Goal: Task Accomplishment & Management: Manage account settings

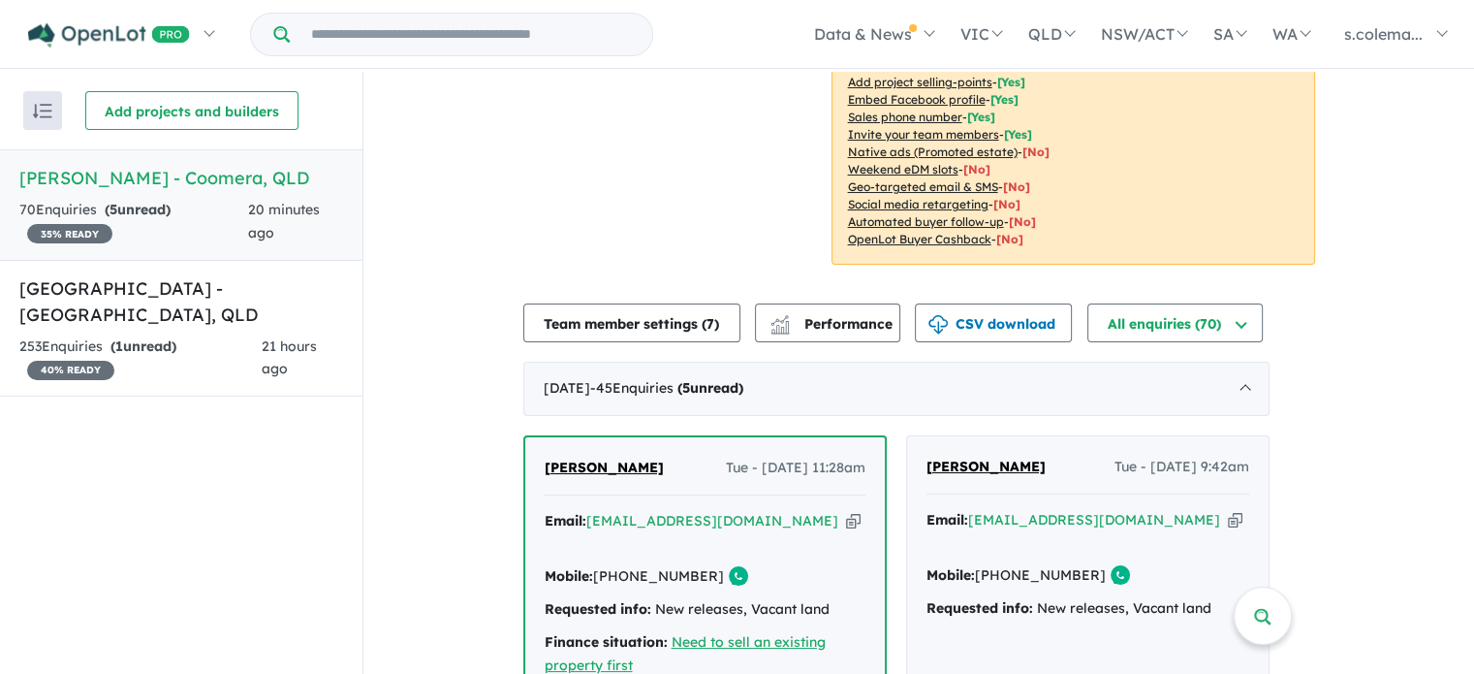
scroll to position [679, 0]
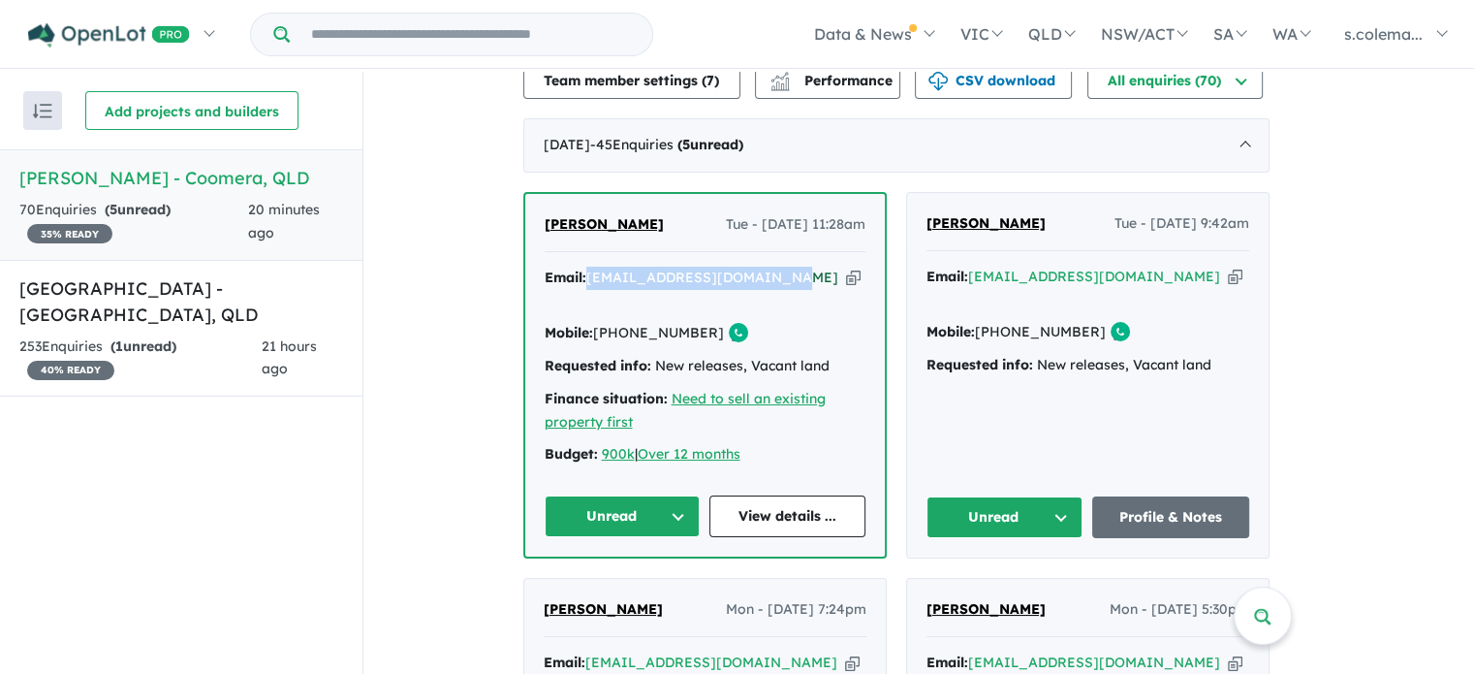
drag, startPoint x: 803, startPoint y: 267, endPoint x: 599, endPoint y: 266, distance: 203.6
click at [600, 267] on div "Email: [PERSON_NAME][EMAIL_ADDRESS][DOMAIN_NAME] Copied!" at bounding box center [705, 290] width 321 height 47
copy a%20Novella%20Waters%20-%20Coomera"] "[EMAIL_ADDRESS][DOMAIN_NAME]"
click at [655, 495] on button "Unread" at bounding box center [623, 516] width 156 height 42
click at [650, 584] on button "Assigned" at bounding box center [630, 606] width 169 height 45
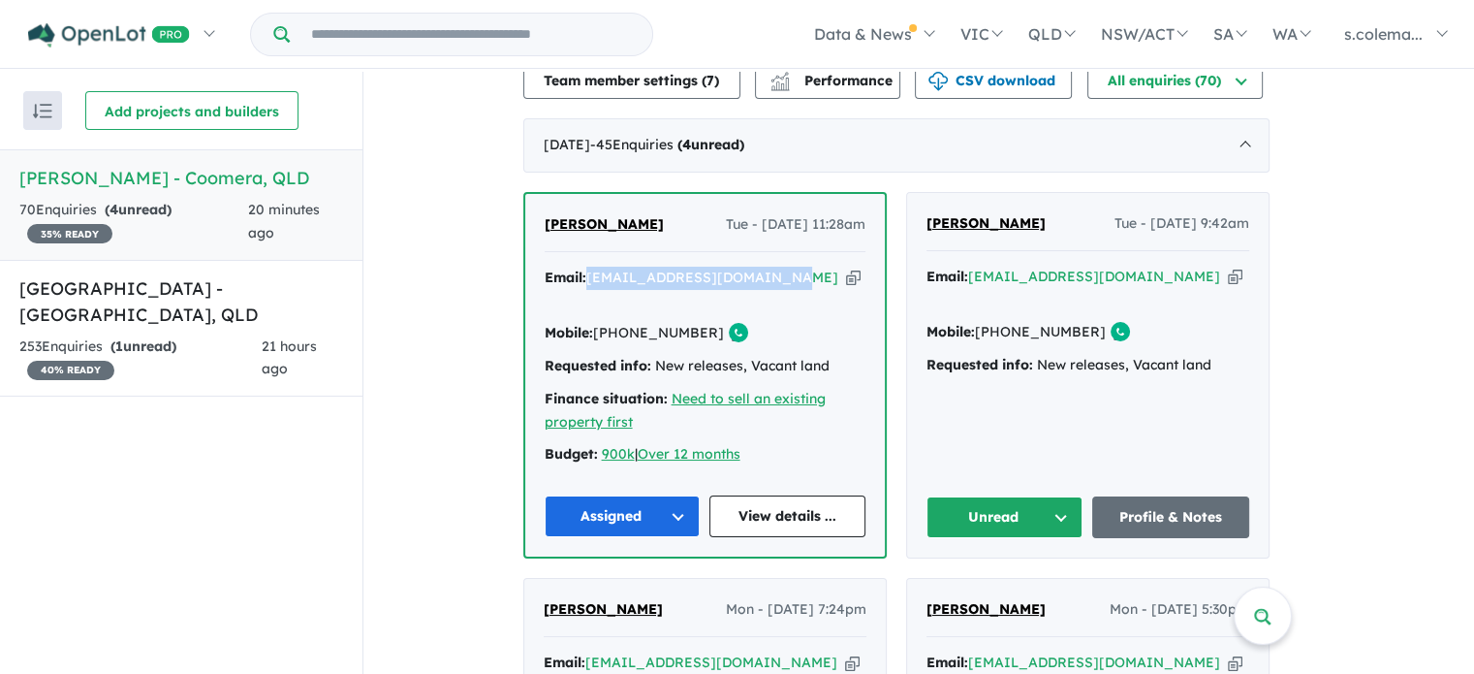
scroll to position [582, 0]
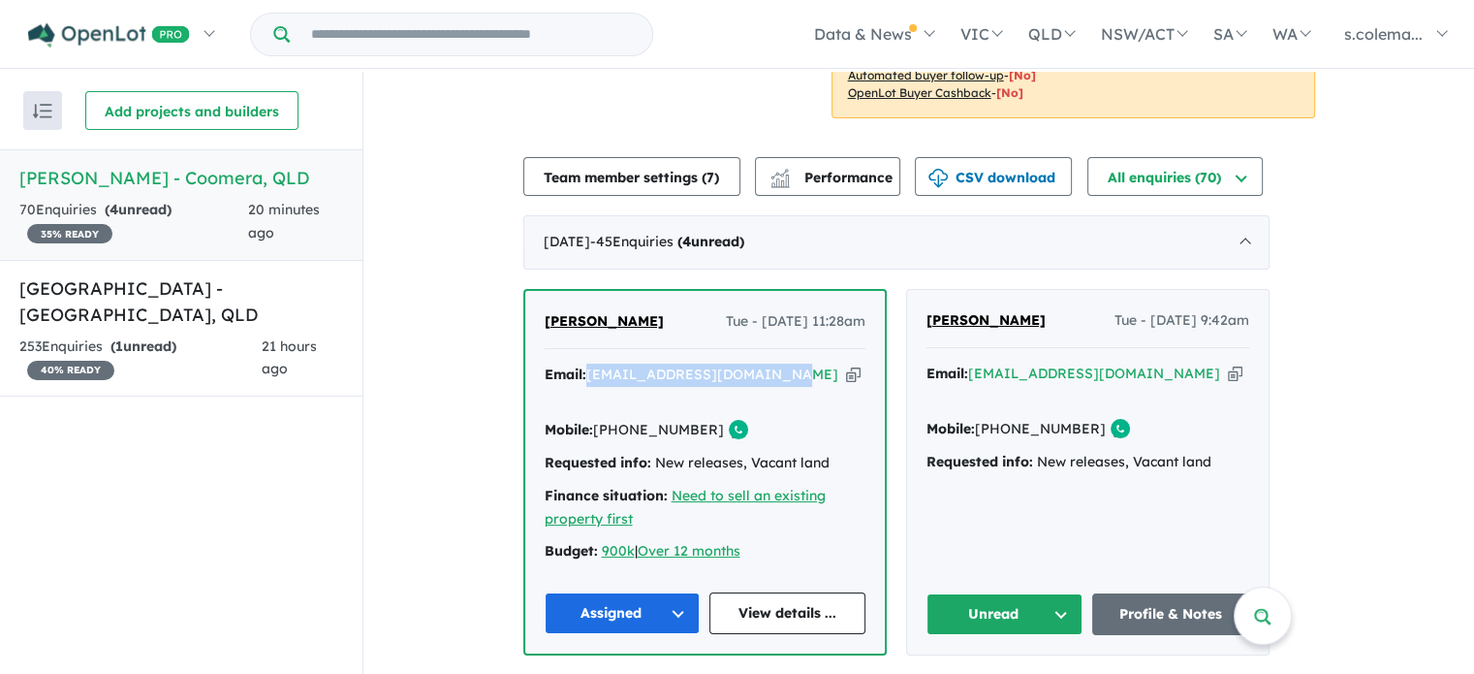
drag, startPoint x: 608, startPoint y: 305, endPoint x: 502, endPoint y: 306, distance: 105.7
copy span "[PERSON_NAME]"
drag, startPoint x: 710, startPoint y: 395, endPoint x: 636, endPoint y: 395, distance: 73.7
click at [636, 419] on div "Mobile: [PHONE_NUMBER] Copied!" at bounding box center [705, 430] width 321 height 23
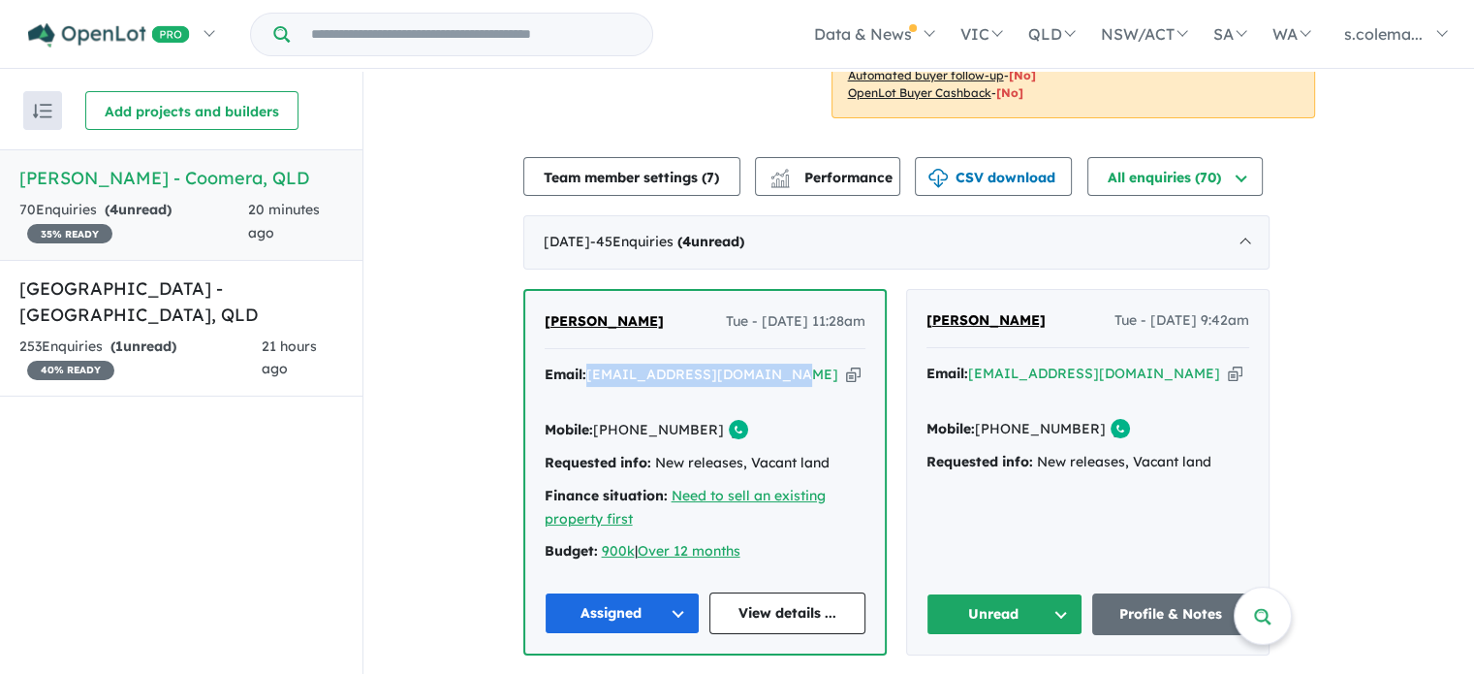
copy link "451 375 569"
click at [1132, 363] on div "Email: [EMAIL_ADDRESS][DOMAIN_NAME] Copied!" at bounding box center [1088, 386] width 323 height 47
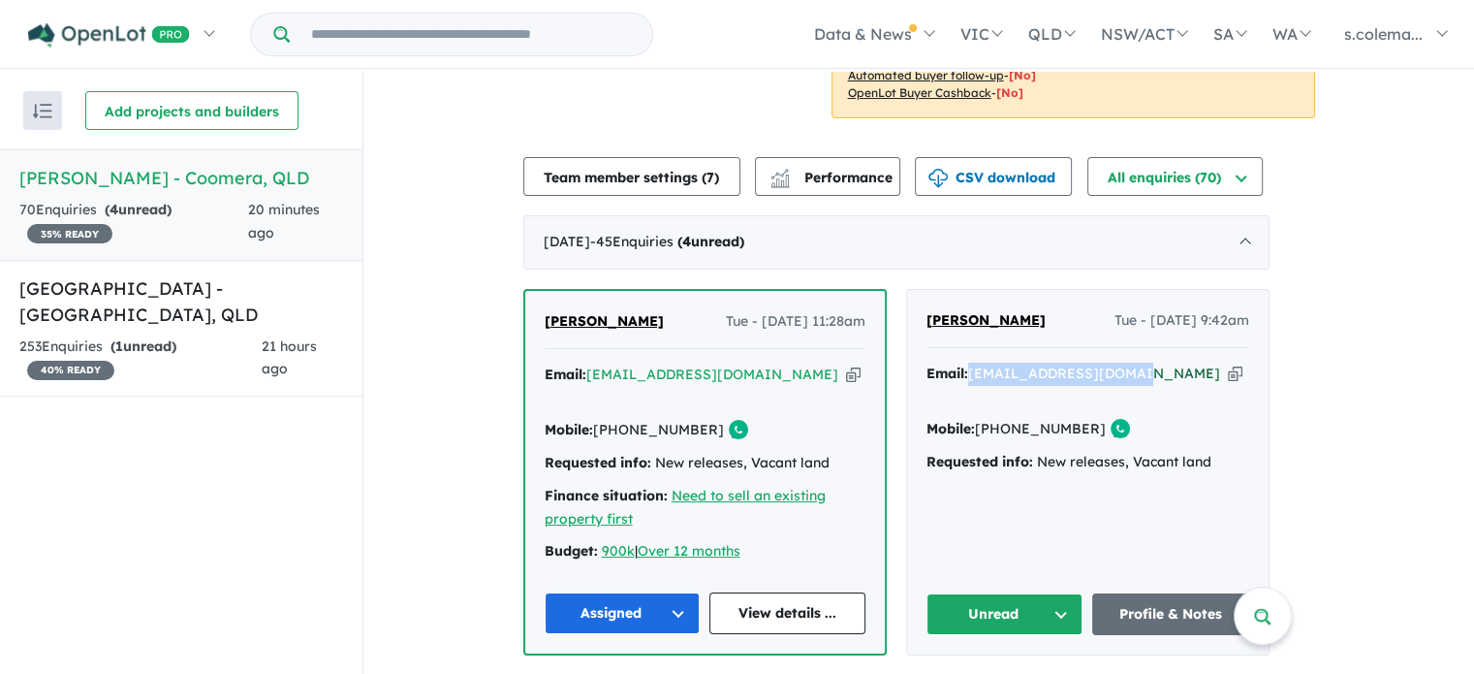
drag, startPoint x: 1132, startPoint y: 356, endPoint x: 983, endPoint y: 356, distance: 149.3
click at [983, 363] on div "Email: [EMAIL_ADDRESS][DOMAIN_NAME] Copied!" at bounding box center [1088, 386] width 323 height 47
copy a%20Novella%20Waters%20-%20Coomera"] "[EMAIL_ADDRESS][DOMAIN_NAME]"
click at [1010, 593] on button "Unread" at bounding box center [1005, 614] width 157 height 42
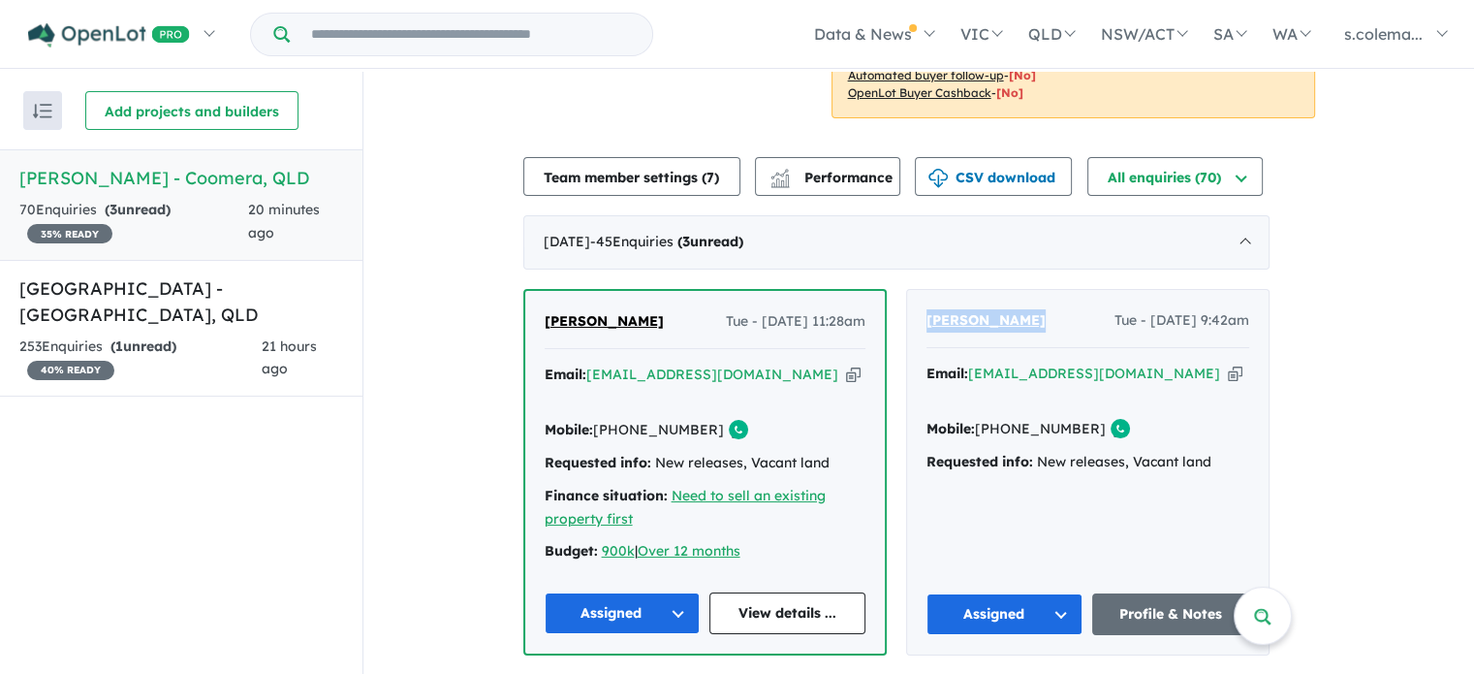
drag, startPoint x: 1054, startPoint y: 300, endPoint x: 931, endPoint y: 306, distance: 123.3
click at [931, 305] on div "[PERSON_NAME] Tue - [DATE] 9:42am Email: [EMAIL_ADDRESS][DOMAIN_NAME] Copied! M…" at bounding box center [1088, 472] width 362 height 364
copy span "[PERSON_NAME]"
drag, startPoint x: 1088, startPoint y: 390, endPoint x: 1018, endPoint y: 395, distance: 70.0
click at [1018, 420] on link "[PHONE_NUMBER]" at bounding box center [1040, 428] width 131 height 17
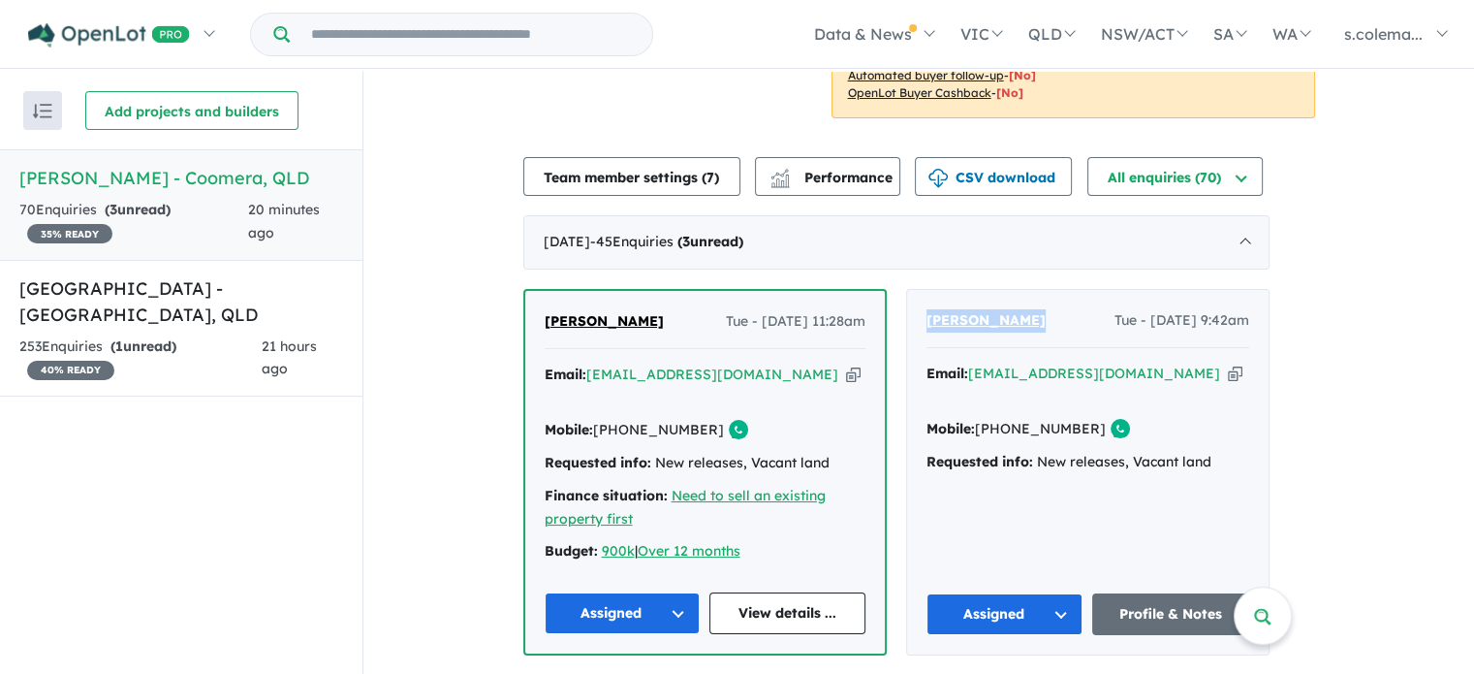
copy link "418 735 572"
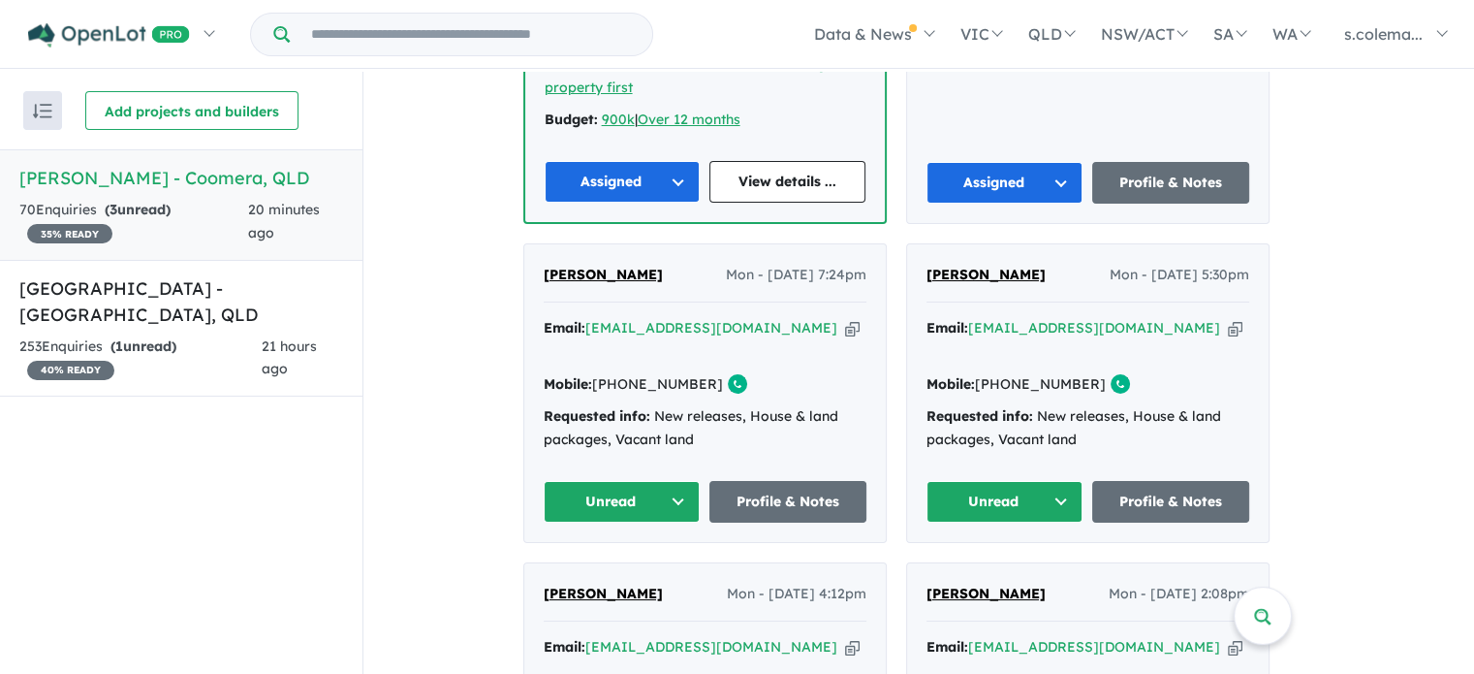
scroll to position [1066, 0]
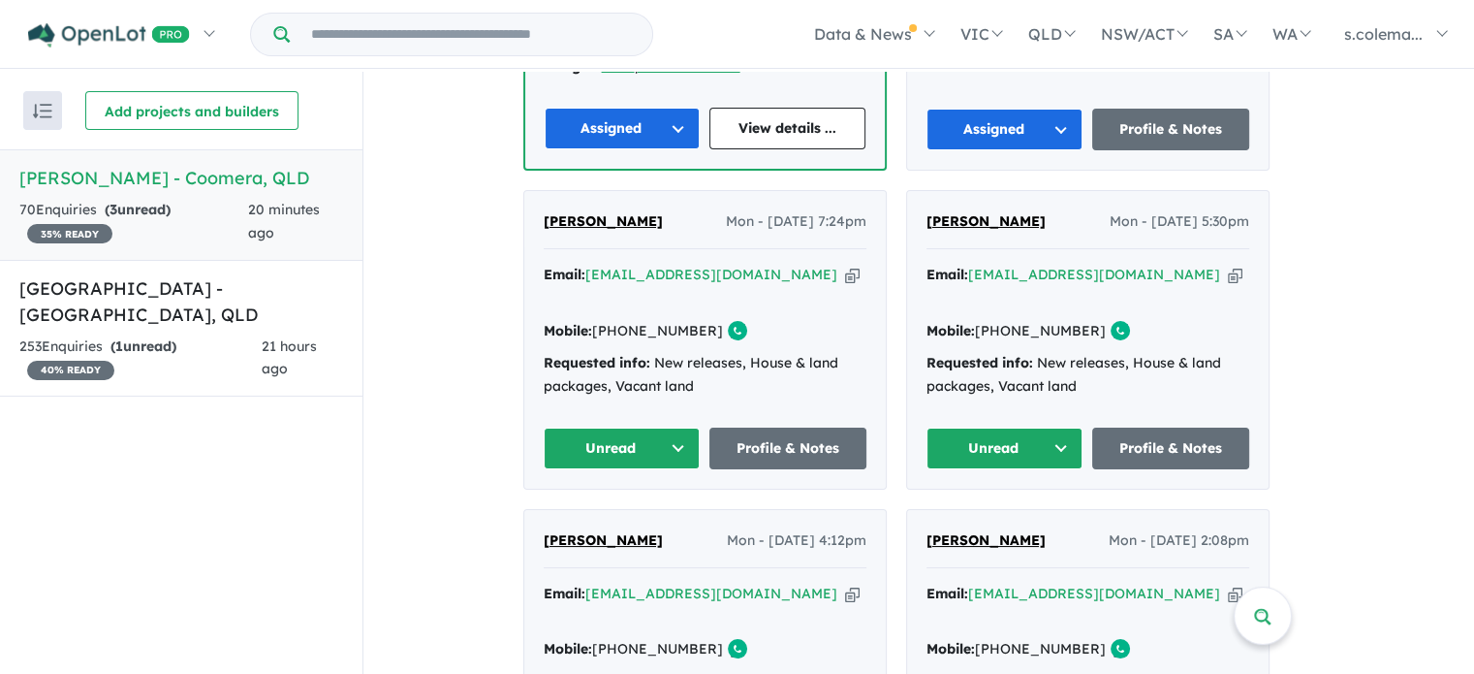
drag, startPoint x: 721, startPoint y: 237, endPoint x: 601, endPoint y: 240, distance: 120.3
click at [601, 264] on div "Email: [EMAIL_ADDRESS][DOMAIN_NAME] Copied!" at bounding box center [705, 287] width 323 height 47
copy a%20Novella%20Waters%20-%20Coomera"] "[EMAIL_ADDRESS][DOMAIN_NAME]"
click at [655, 427] on button "Unread" at bounding box center [622, 448] width 157 height 42
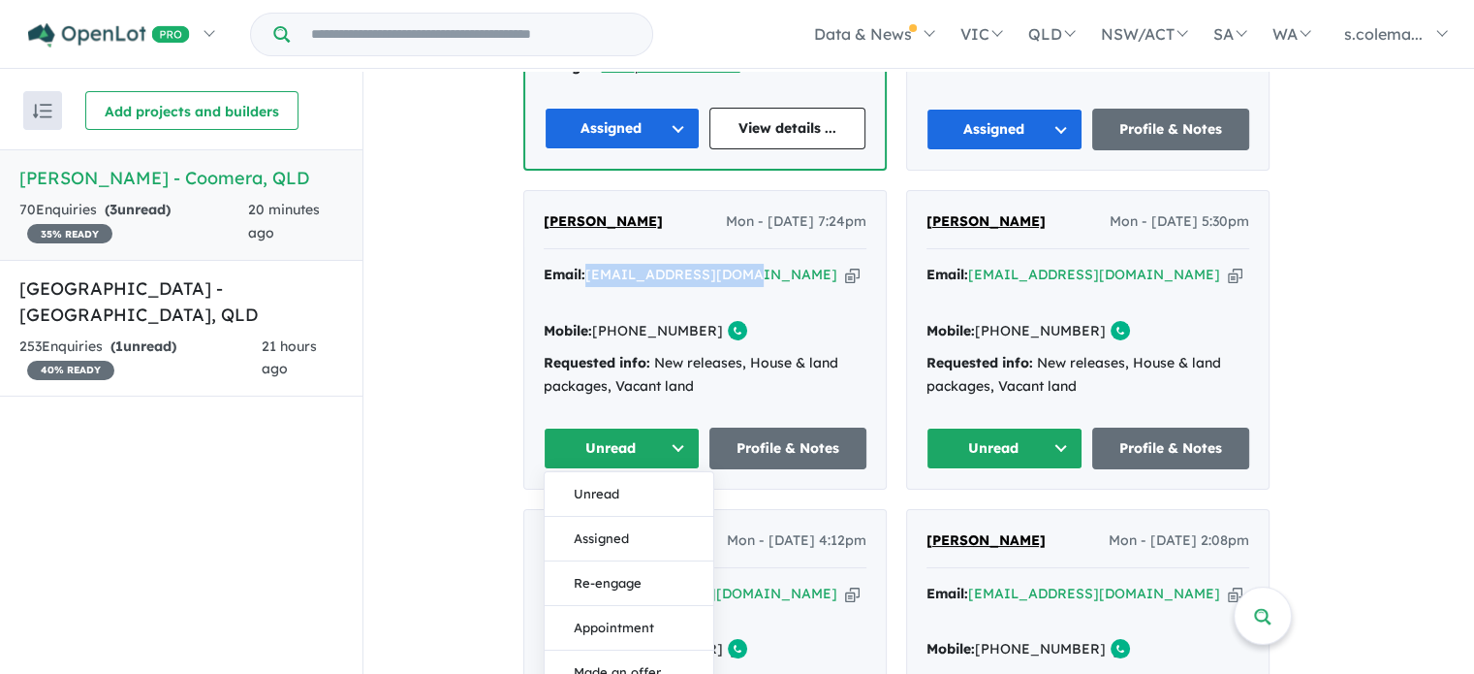
drag, startPoint x: 628, startPoint y: 464, endPoint x: 690, endPoint y: 457, distance: 62.5
click at [630, 517] on button "Assigned" at bounding box center [629, 539] width 169 height 45
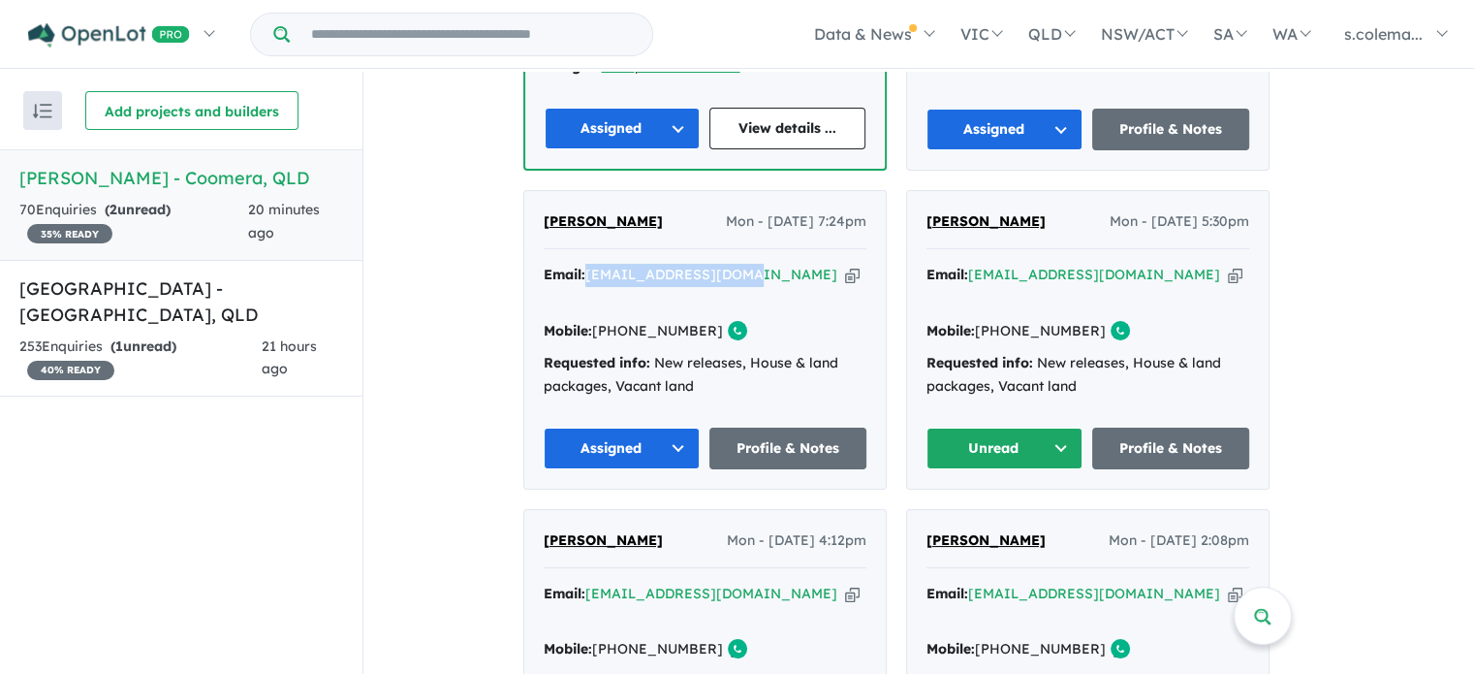
click at [1058, 427] on button "Unread" at bounding box center [1005, 448] width 157 height 42
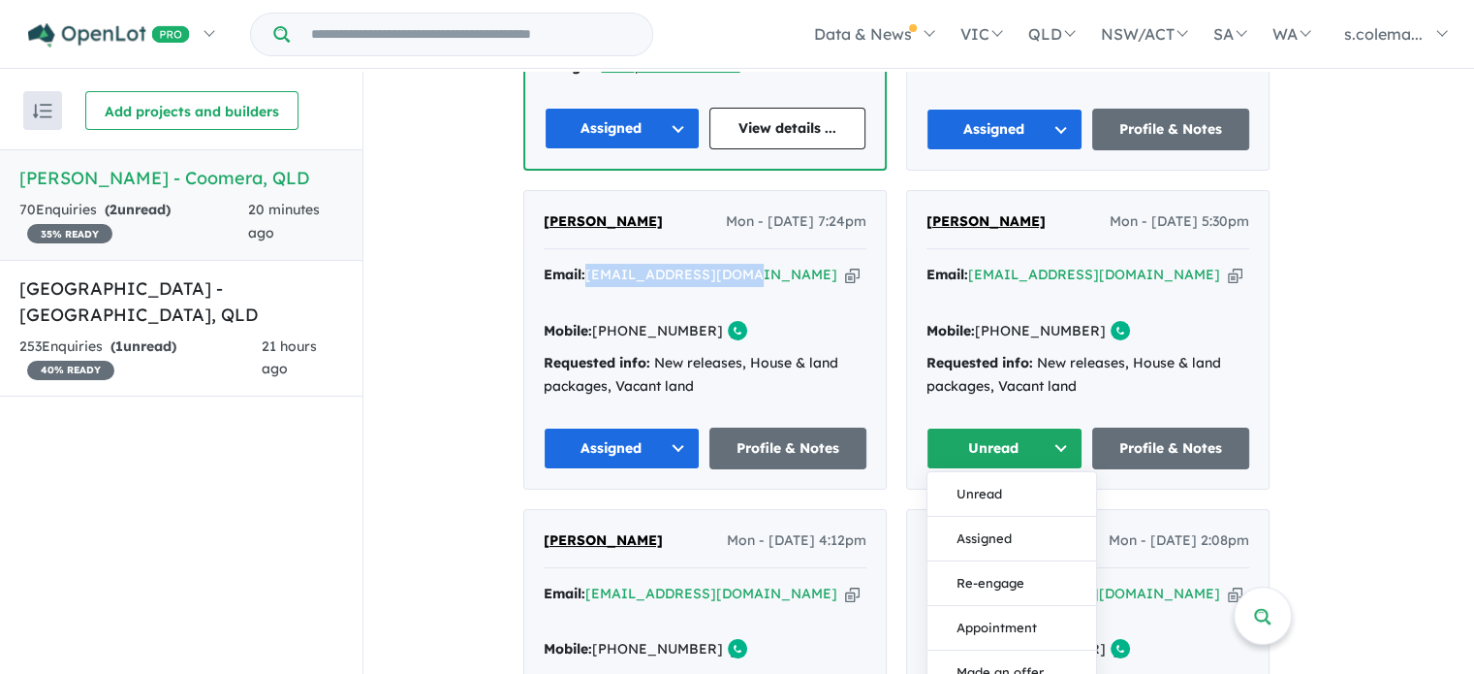
drag, startPoint x: 1033, startPoint y: 470, endPoint x: 1019, endPoint y: 475, distance: 15.3
click at [1033, 517] on button "Assigned" at bounding box center [1012, 539] width 169 height 45
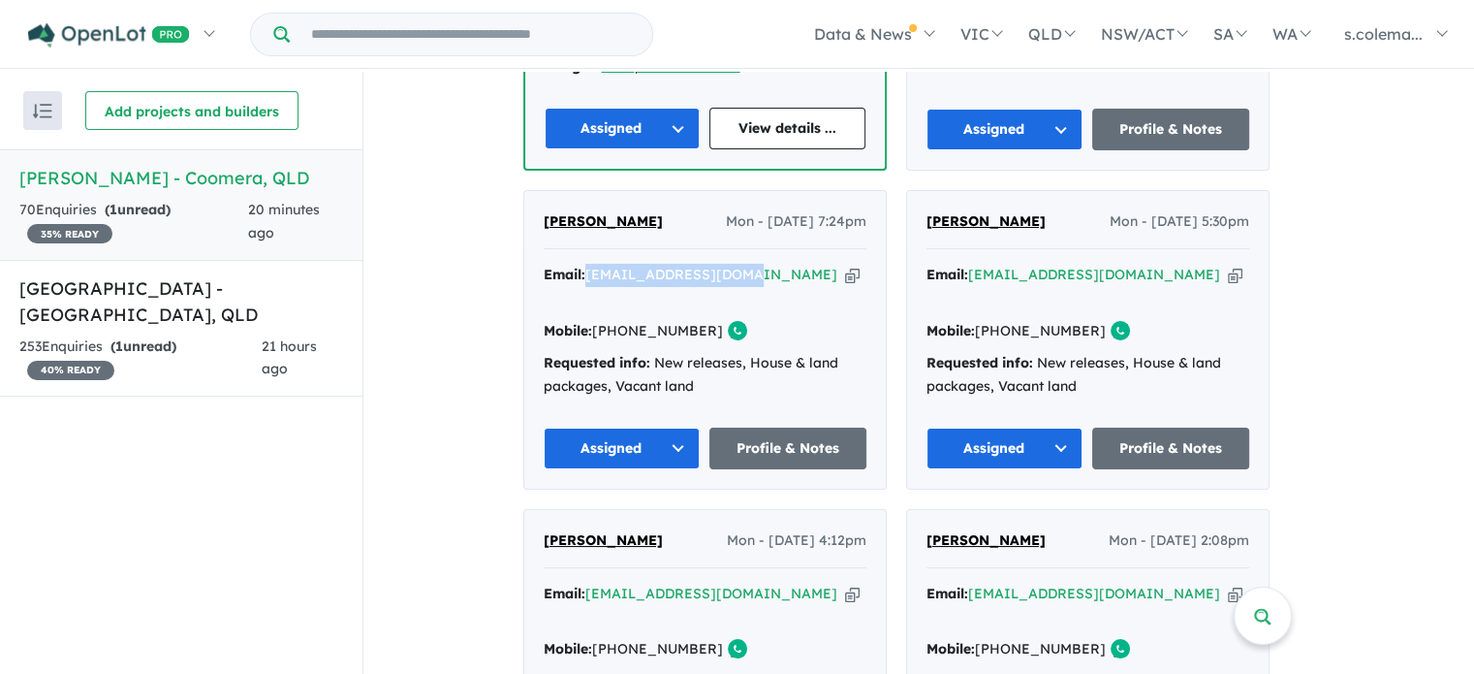
scroll to position [1260, 0]
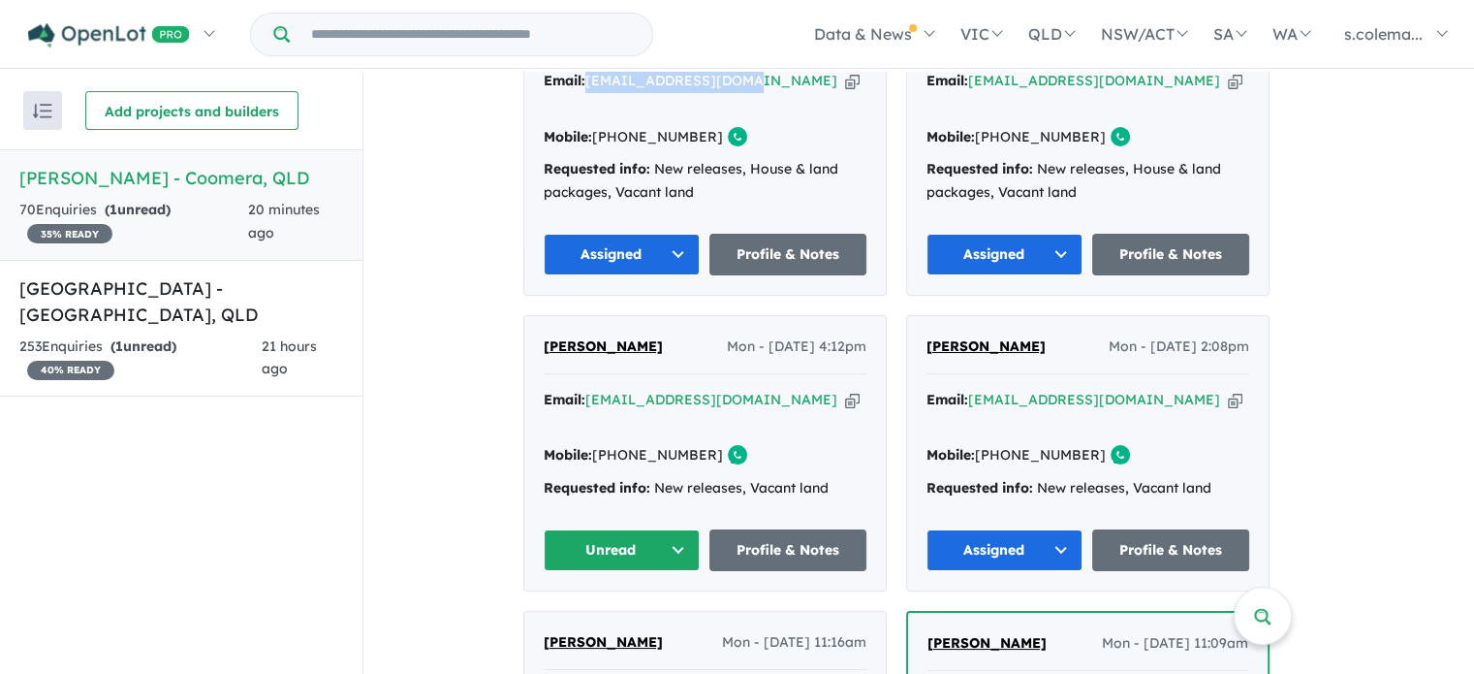
click at [688, 529] on button "Unread" at bounding box center [622, 550] width 157 height 42
click at [653, 618] on button "Assigned" at bounding box center [629, 640] width 169 height 45
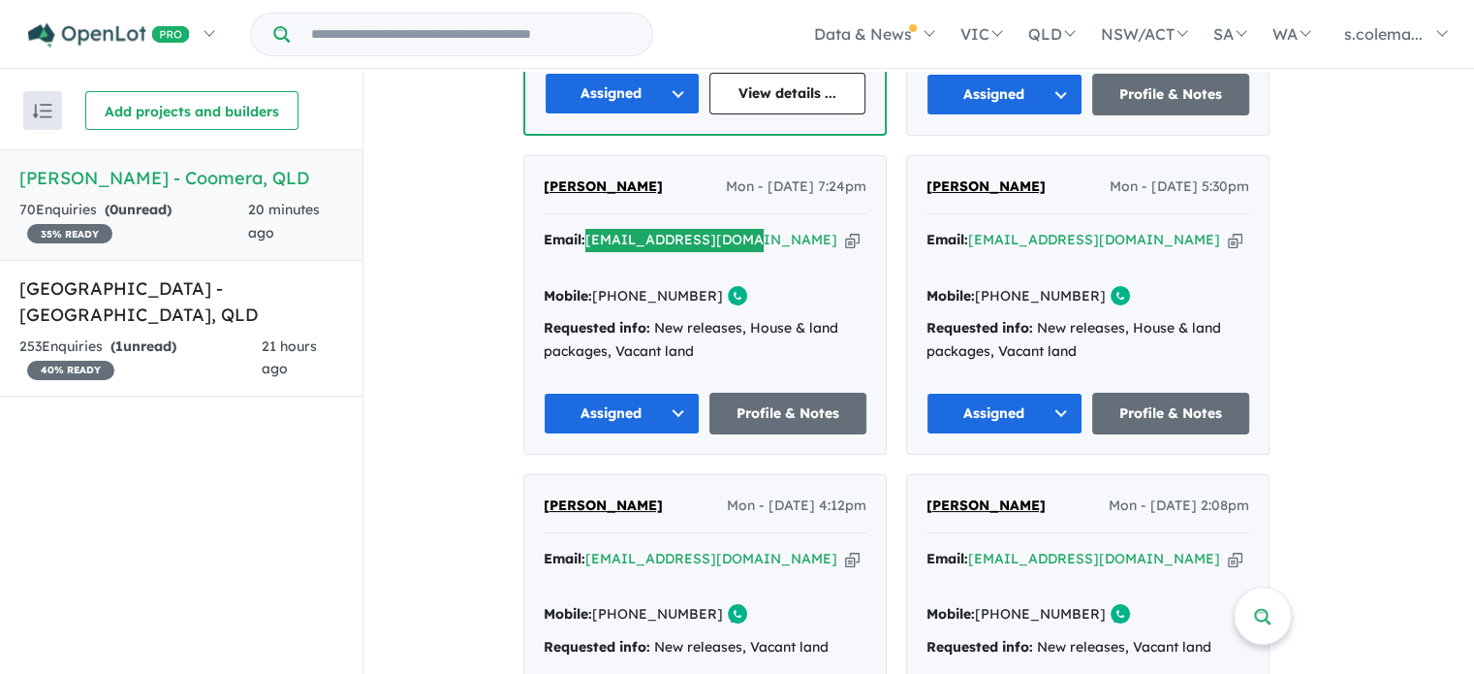
scroll to position [1066, 0]
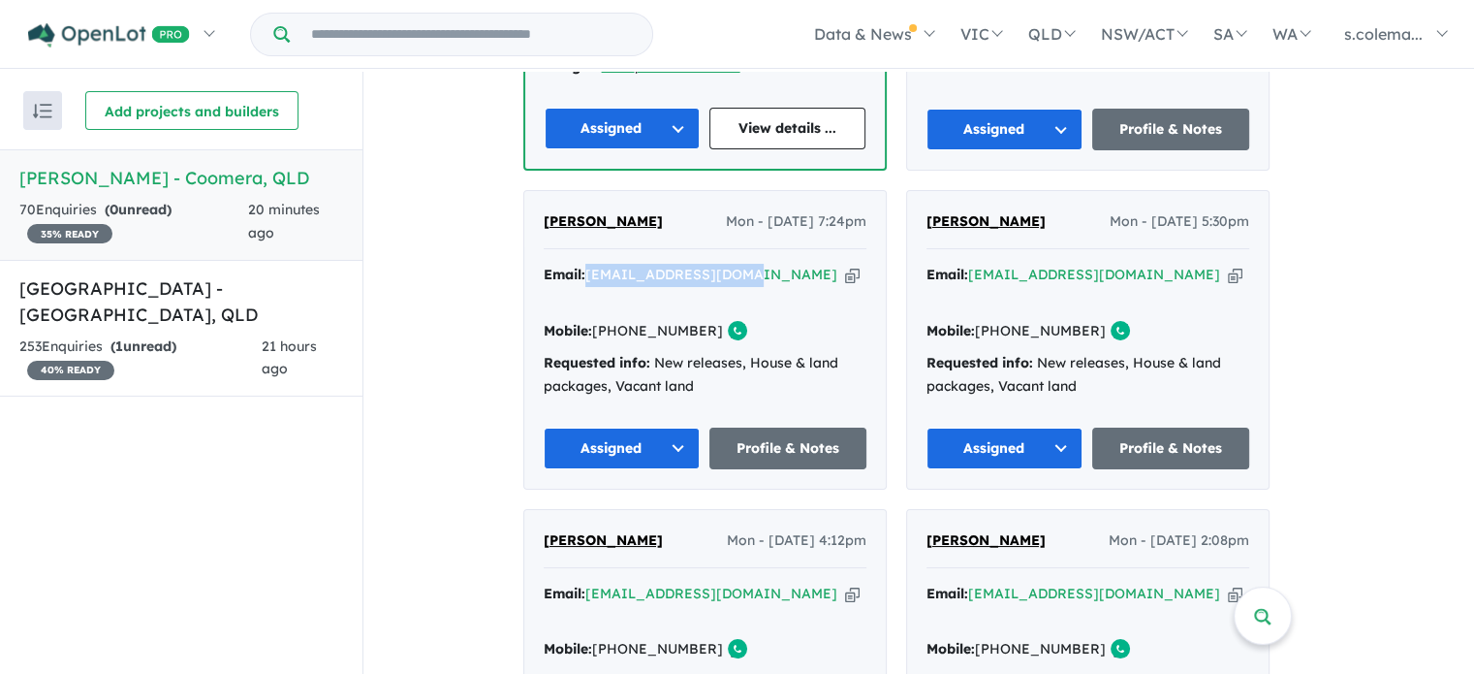
click at [686, 427] on button "Assigned" at bounding box center [622, 448] width 157 height 42
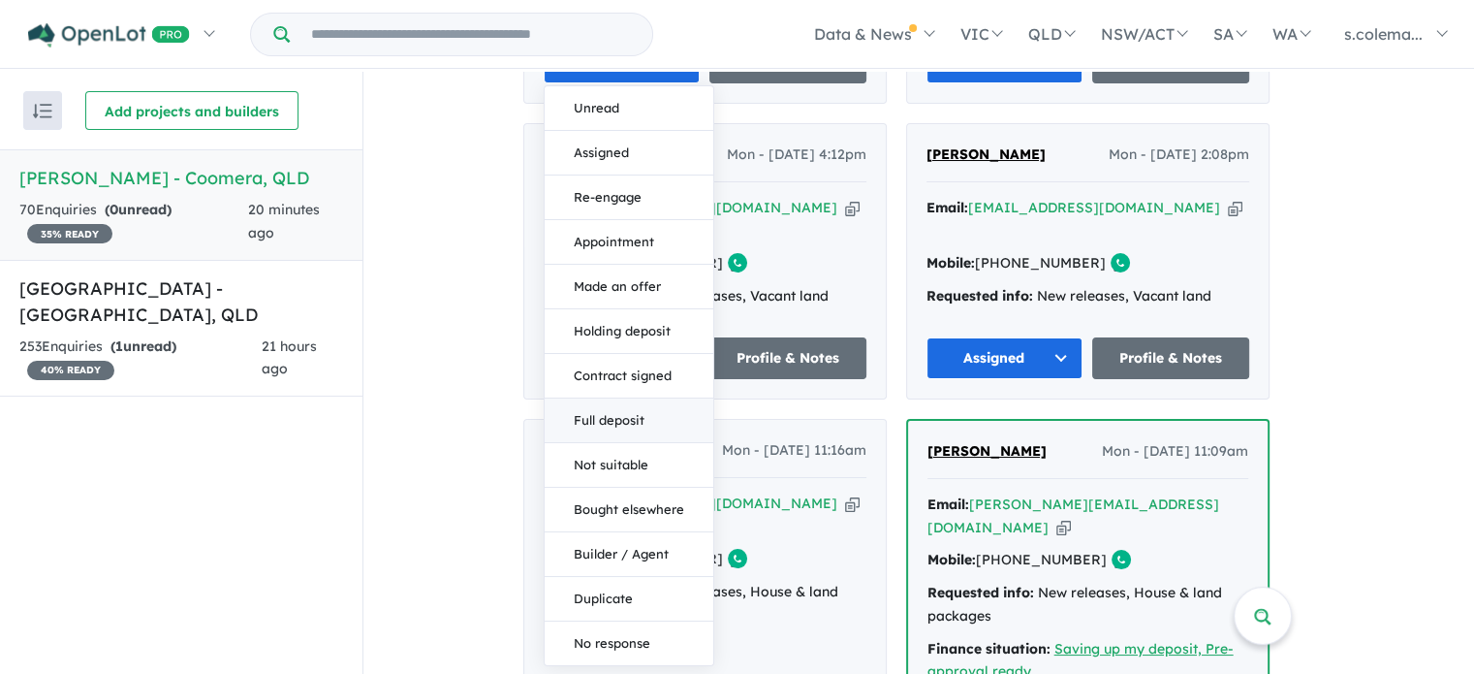
scroll to position [1454, 0]
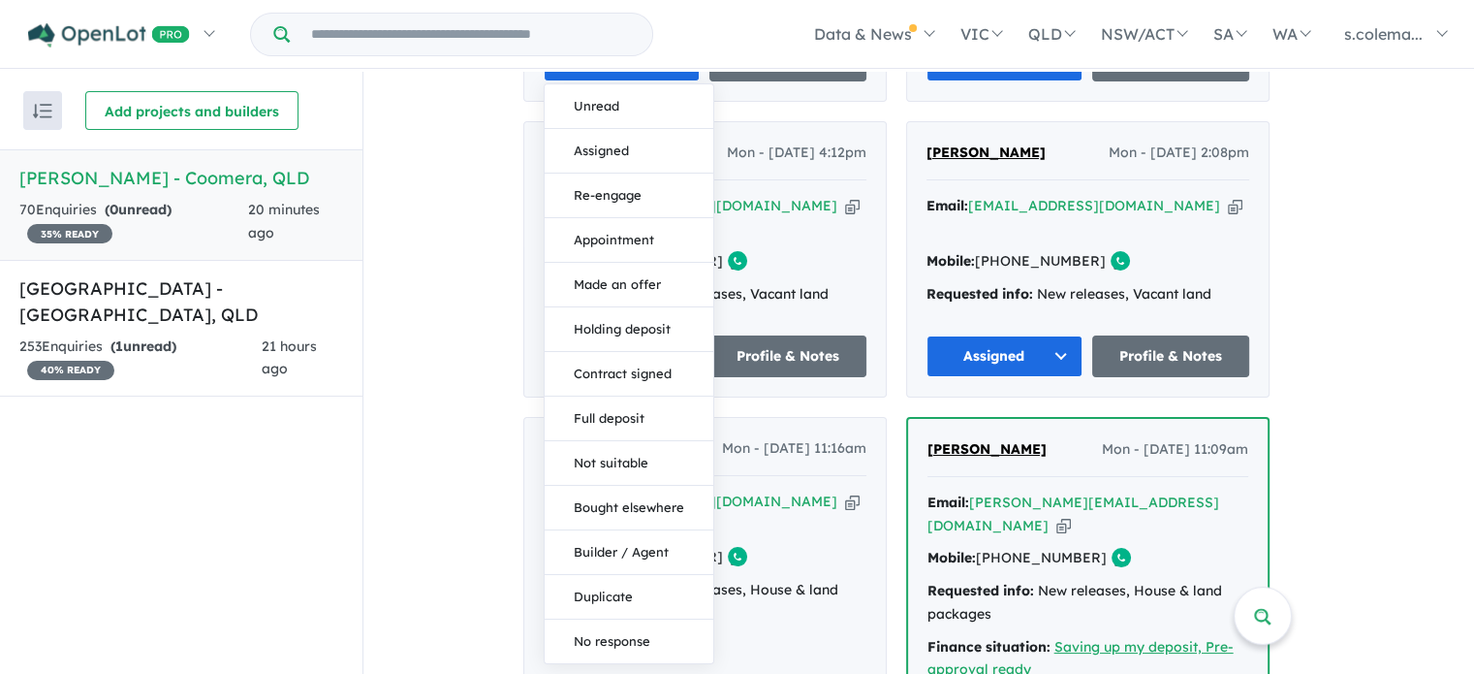
click at [641, 575] on button "Duplicate" at bounding box center [629, 597] width 169 height 45
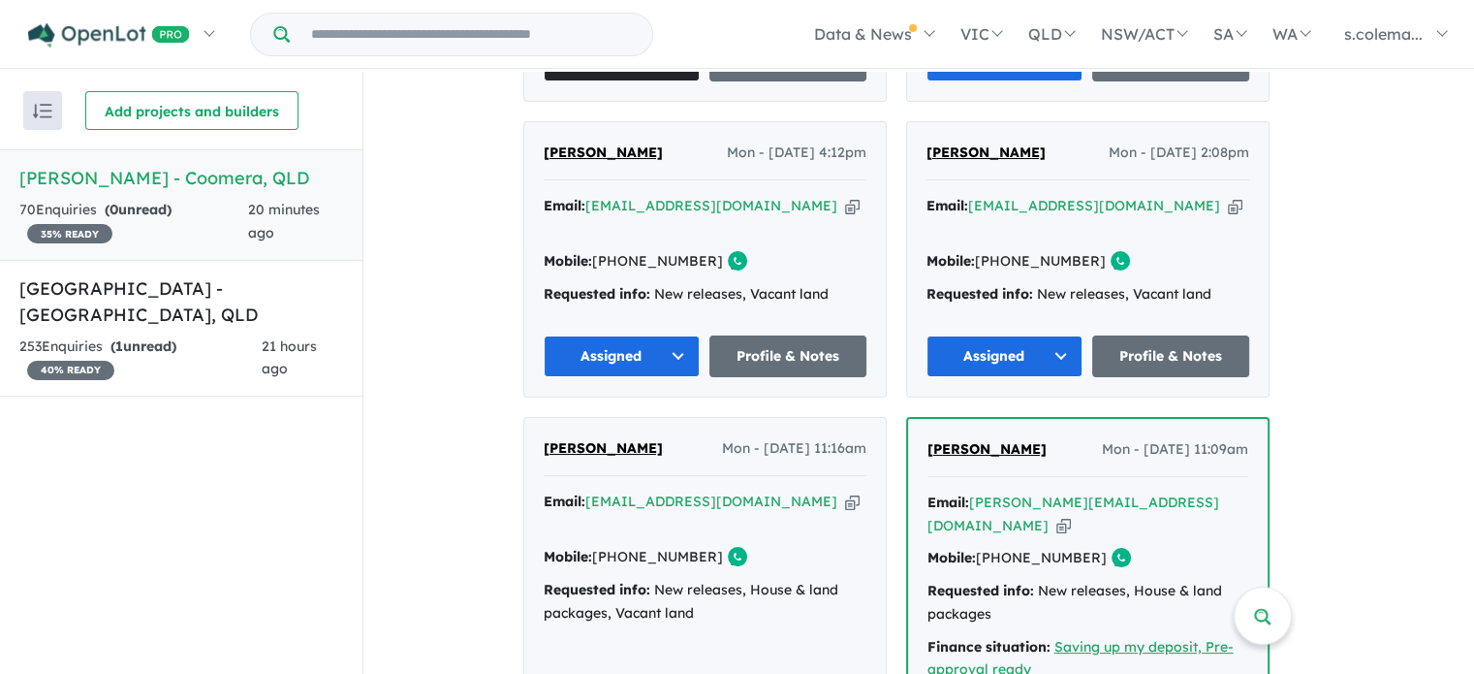
click at [682, 335] on button "Assigned" at bounding box center [622, 356] width 157 height 42
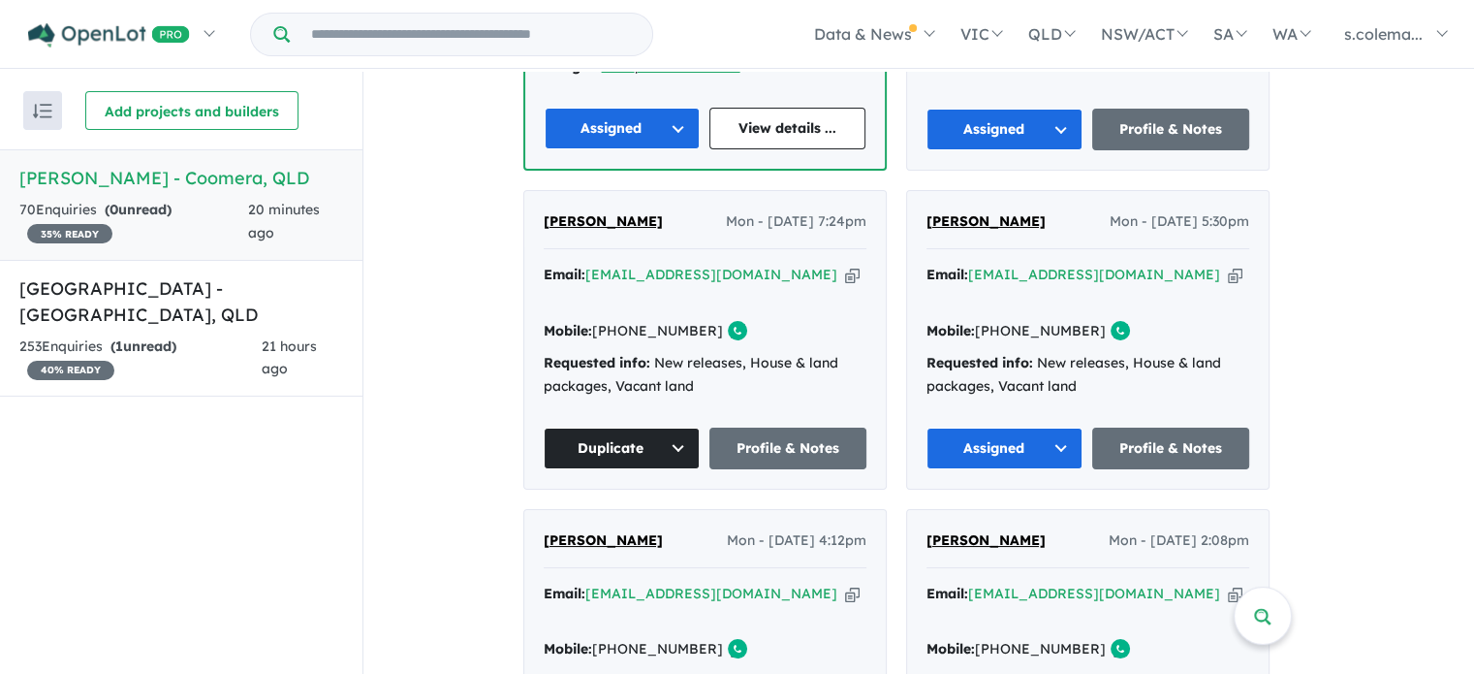
scroll to position [969, 0]
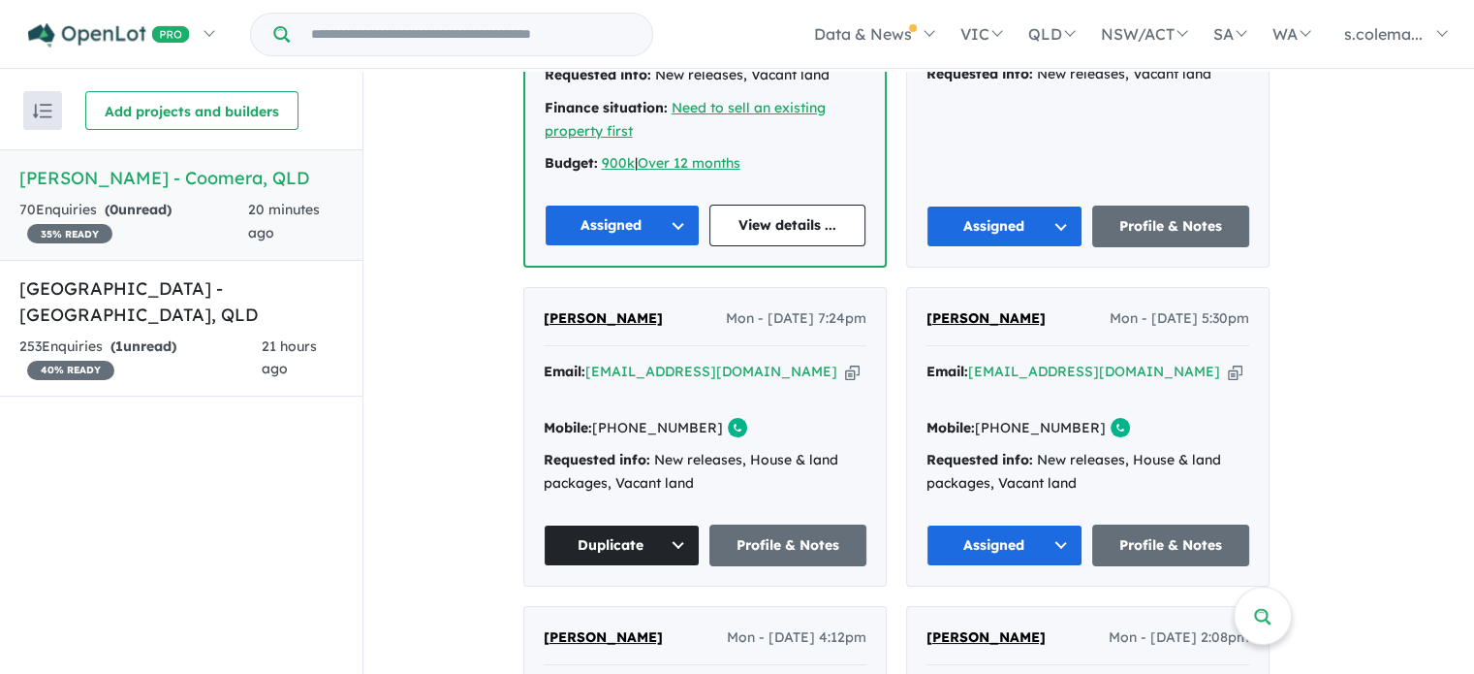
drag, startPoint x: 1386, startPoint y: 328, endPoint x: 1193, endPoint y: 332, distance: 193.0
drag, startPoint x: 1156, startPoint y: 329, endPoint x: 985, endPoint y: 336, distance: 171.7
click at [985, 361] on div "Email: [EMAIL_ADDRESS][DOMAIN_NAME] Copied!" at bounding box center [1088, 384] width 323 height 47
copy a%20Novella%20Waters%20-%20Coomera"] "[EMAIL_ADDRESS][DOMAIN_NAME]"
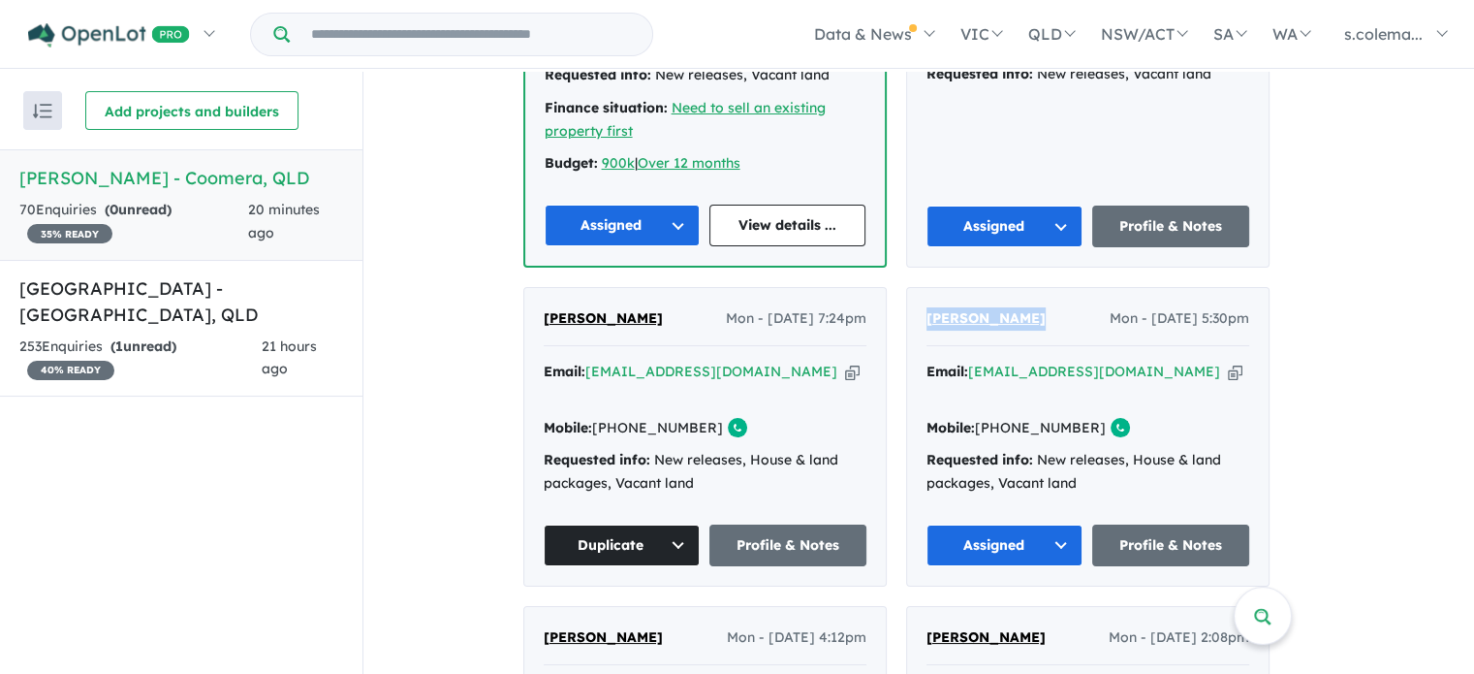
drag, startPoint x: 1058, startPoint y: 274, endPoint x: 934, endPoint y: 273, distance: 123.1
click at [934, 307] on div "[PERSON_NAME] Mon - [DATE] 5:30pm" at bounding box center [1088, 326] width 323 height 39
copy span "[PERSON_NAME]"
drag, startPoint x: 1089, startPoint y: 366, endPoint x: 1012, endPoint y: 367, distance: 77.5
click at [1012, 419] on link "[PHONE_NUMBER]" at bounding box center [1040, 427] width 131 height 17
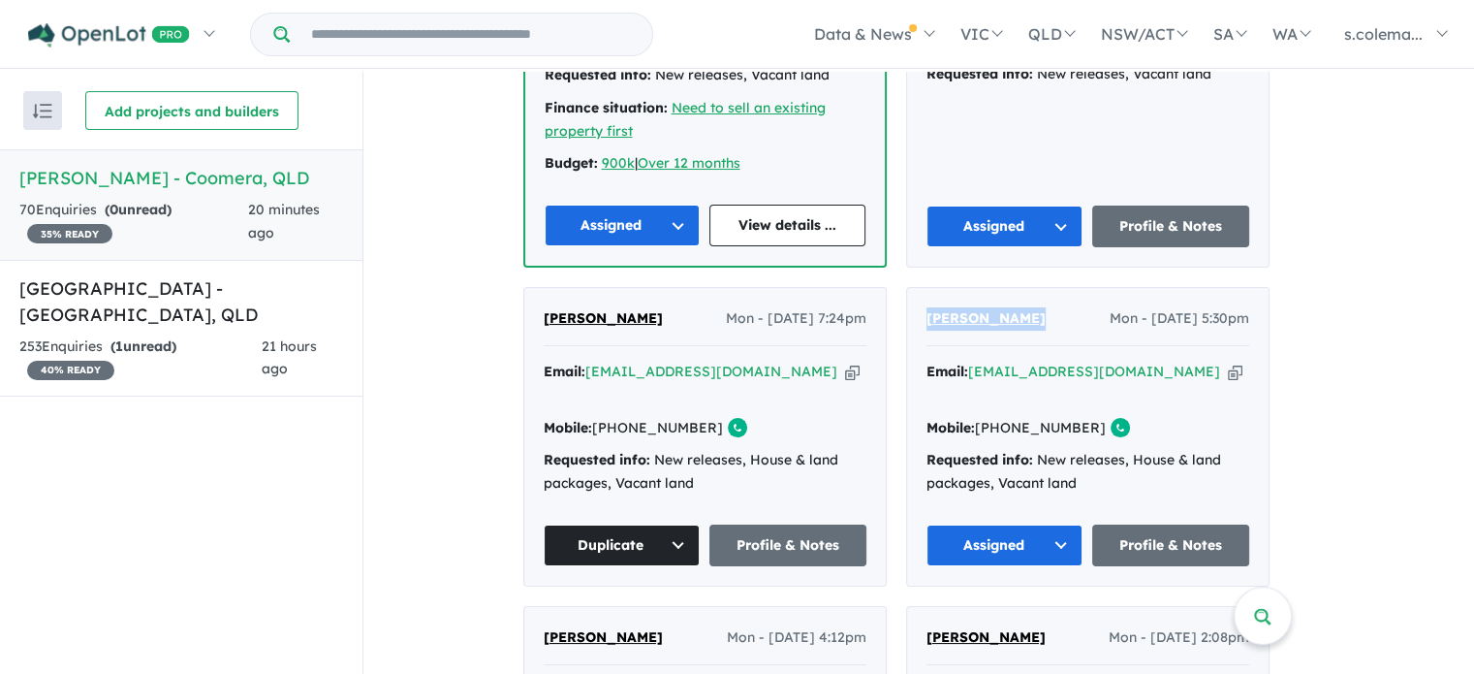
copy link "416 478 458"
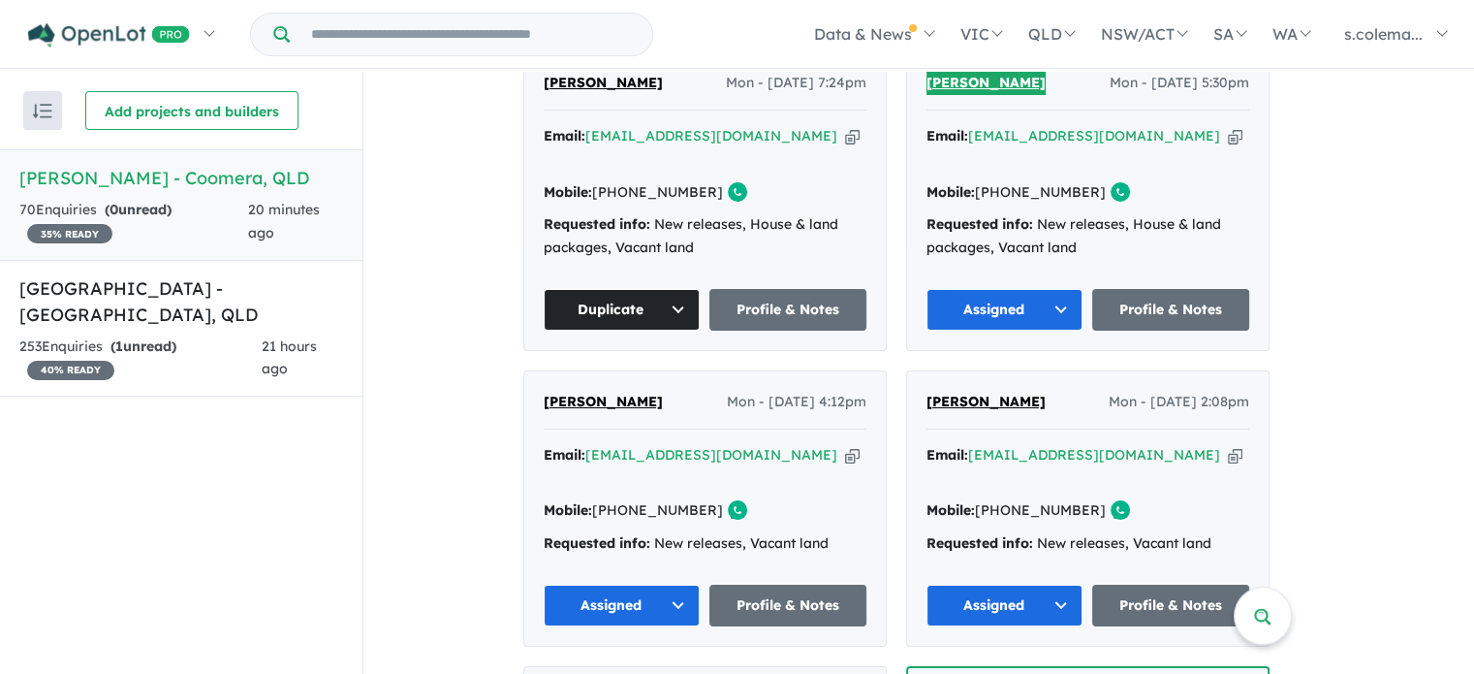
scroll to position [1163, 0]
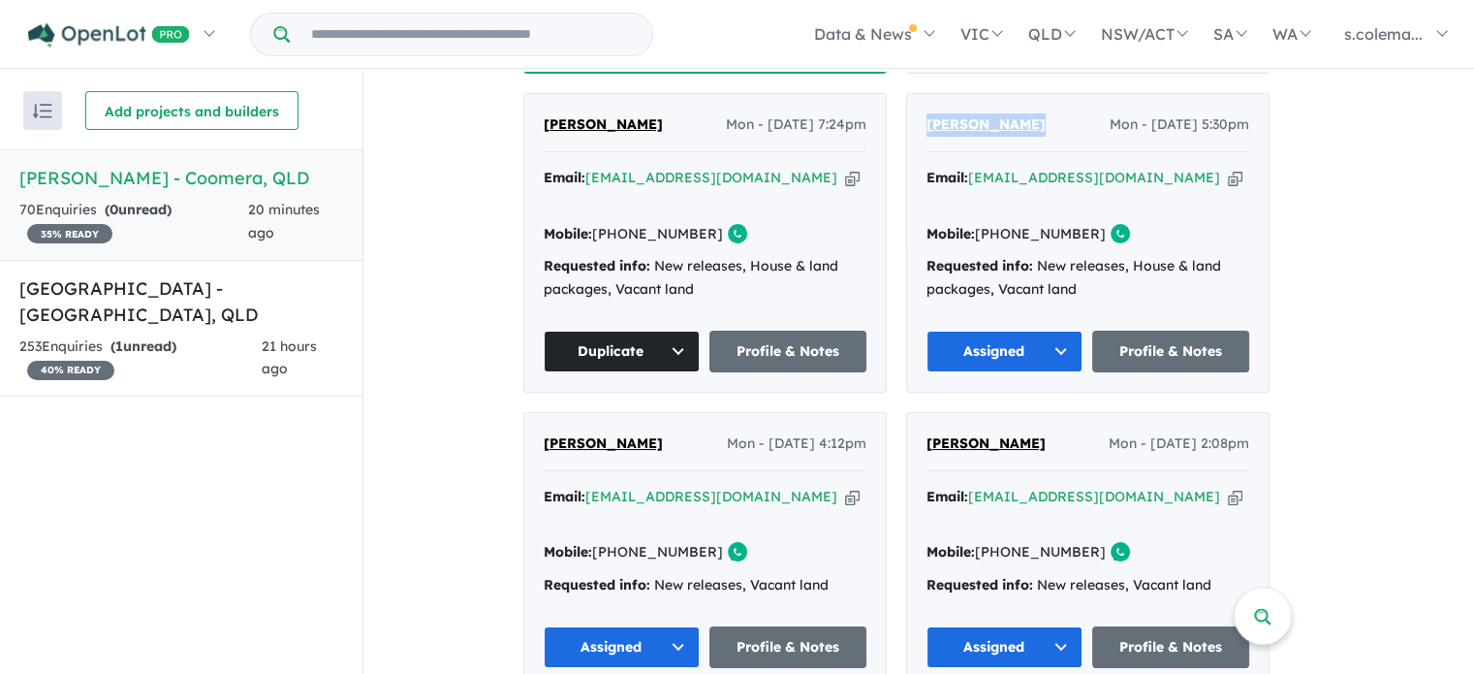
drag, startPoint x: 655, startPoint y: 379, endPoint x: 556, endPoint y: 388, distance: 99.3
click at [556, 432] on div "[PERSON_NAME] Mon - [DATE] 4:12pm" at bounding box center [705, 451] width 323 height 39
drag, startPoint x: 756, startPoint y: 435, endPoint x: 601, endPoint y: 440, distance: 155.2
click at [601, 486] on div "Email: [EMAIL_ADDRESS][DOMAIN_NAME] Copied!" at bounding box center [705, 509] width 323 height 47
drag, startPoint x: 602, startPoint y: 391, endPoint x: 554, endPoint y: 392, distance: 47.5
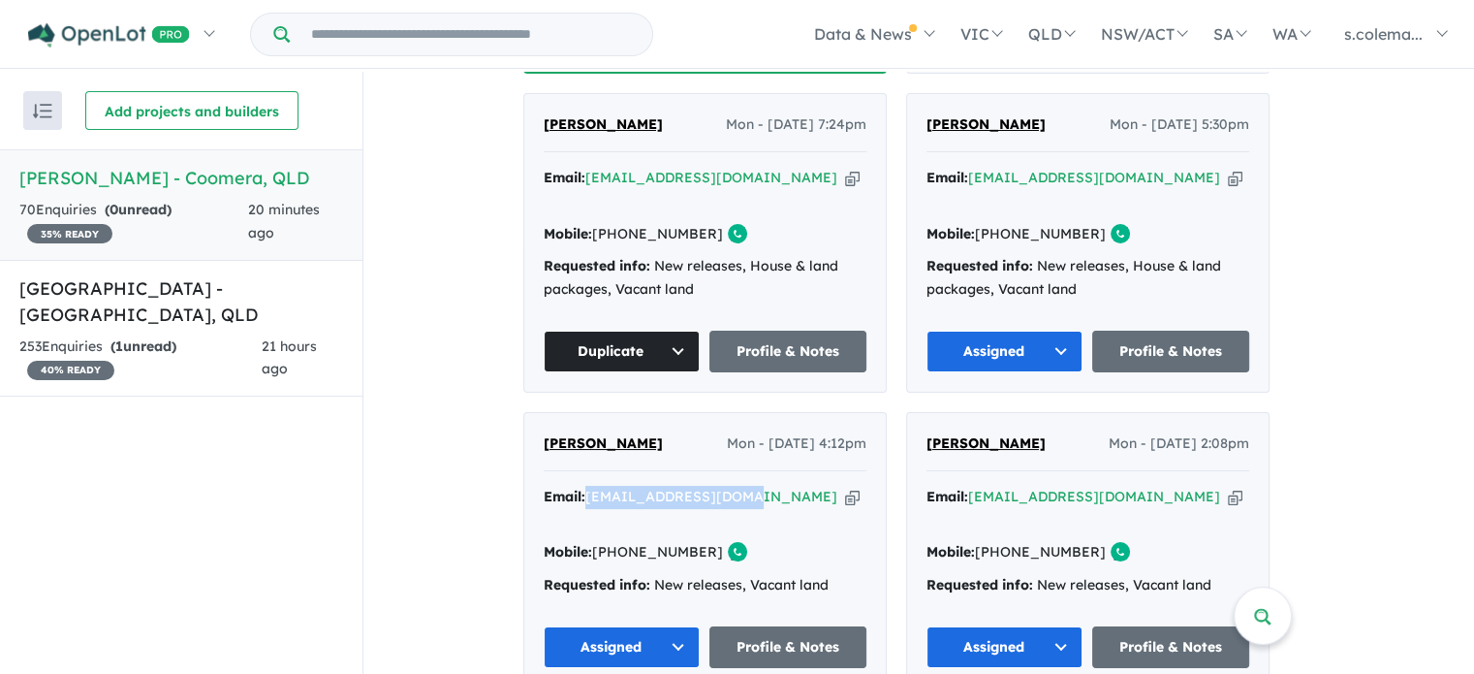
click at [554, 432] on div "[PERSON_NAME] Mon - [DATE] 4:12pm" at bounding box center [705, 451] width 323 height 39
drag, startPoint x: 711, startPoint y: 467, endPoint x: 636, endPoint y: 470, distance: 75.7
click at [636, 543] on link "[PHONE_NUMBER]" at bounding box center [657, 551] width 131 height 17
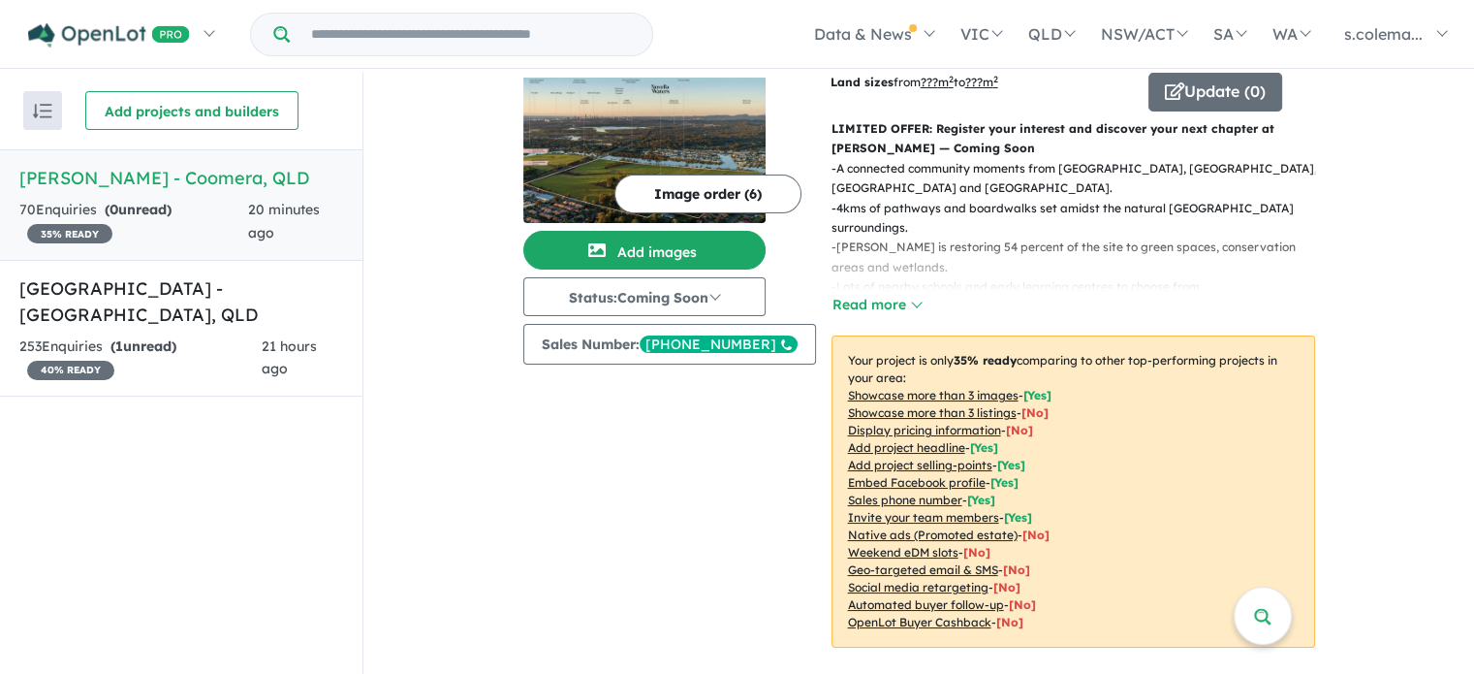
scroll to position [0, 0]
